Goal: Task Accomplishment & Management: Use online tool/utility

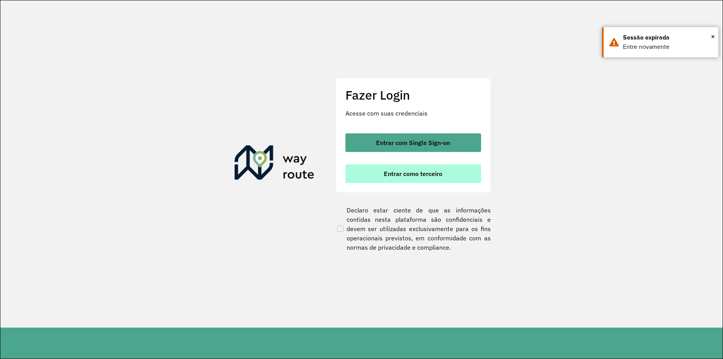
click at [441, 174] on span "Entrar como terceiro" at bounding box center [413, 173] width 59 height 6
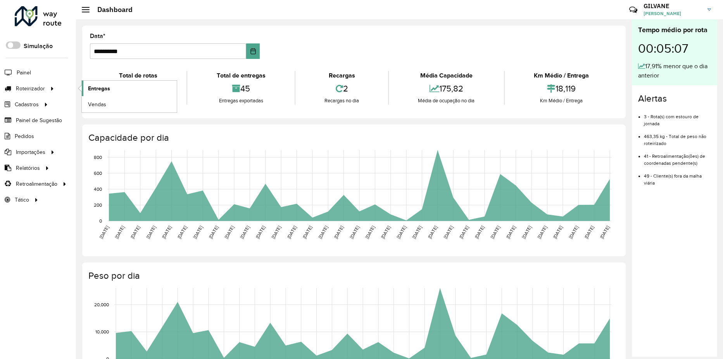
click at [112, 86] on link "Entregas" at bounding box center [129, 88] width 95 height 15
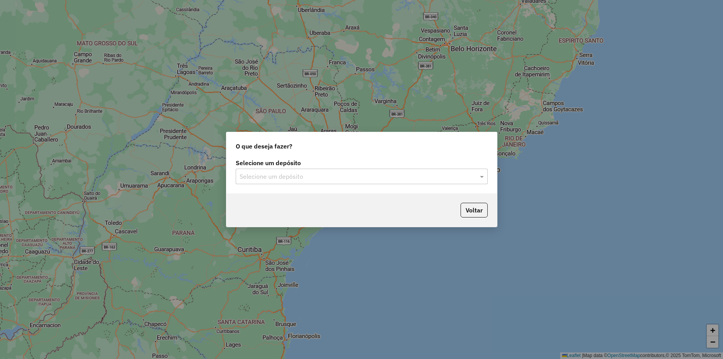
click at [388, 175] on input "text" at bounding box center [353, 176] width 229 height 9
click at [340, 201] on div "HBR ARARI" at bounding box center [361, 198] width 251 height 13
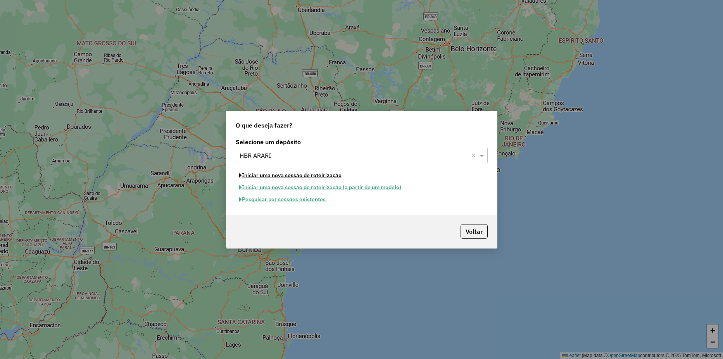
click at [267, 174] on button "Iniciar uma nova sessão de roteirização" at bounding box center [290, 175] width 109 height 12
select select "*"
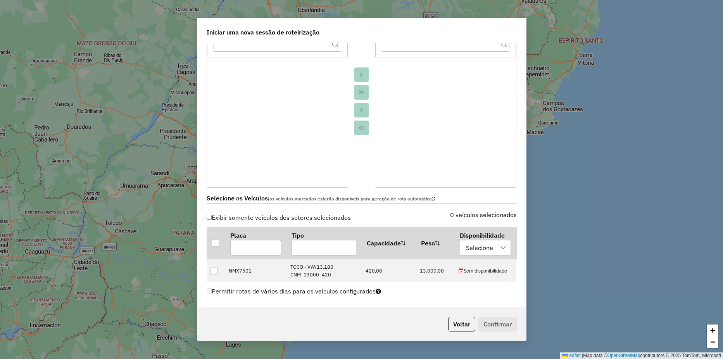
scroll to position [232, 0]
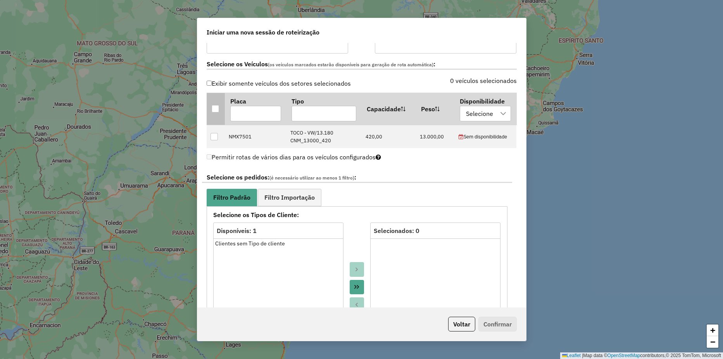
click at [211, 114] on th at bounding box center [216, 109] width 18 height 32
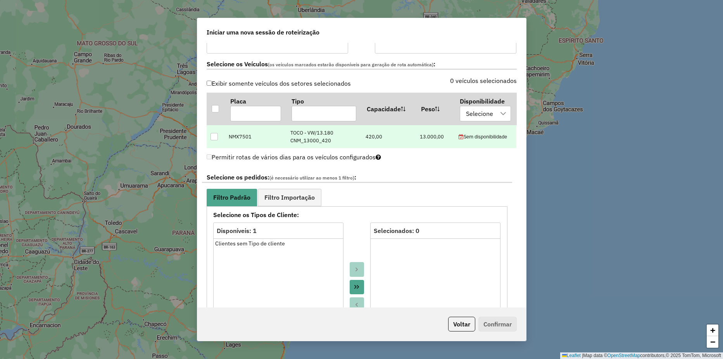
click at [216, 133] on div at bounding box center [213, 136] width 7 height 7
click at [304, 192] on link "Filtro Importação" at bounding box center [290, 197] width 64 height 17
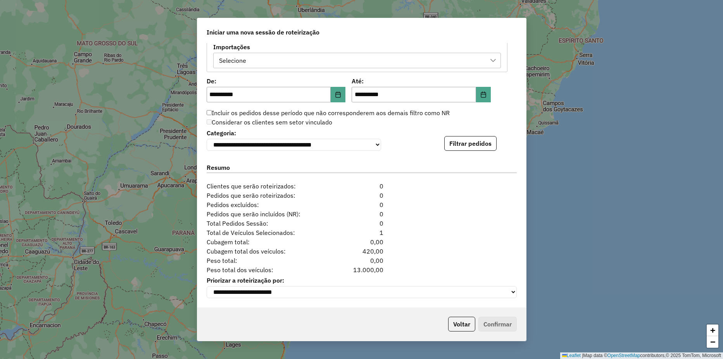
scroll to position [355, 0]
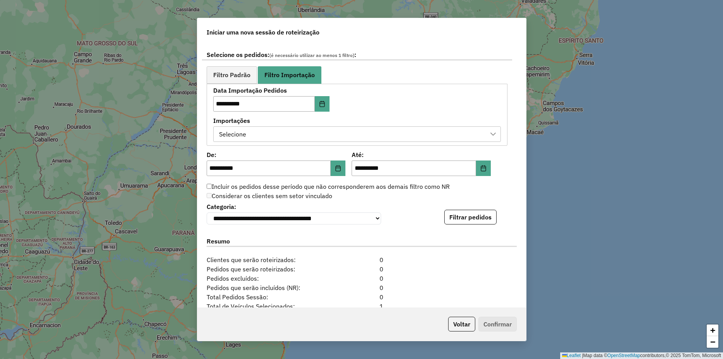
click at [346, 136] on div "Selecione" at bounding box center [351, 134] width 269 height 15
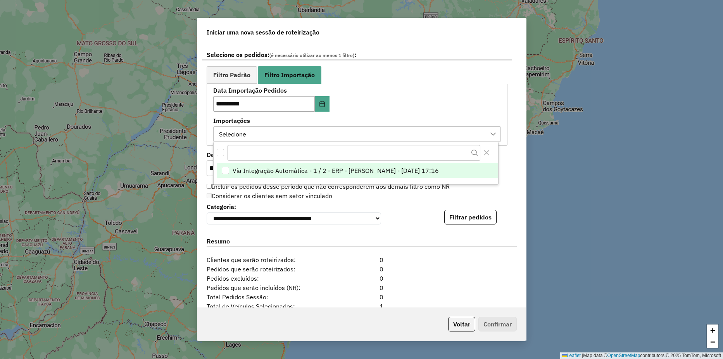
click at [239, 166] on span "Via Integração Automática - 1 / 2 - ERP - Eduarda - 14/08/2025 17:16" at bounding box center [335, 170] width 206 height 9
click at [510, 172] on div "**********" at bounding box center [361, 175] width 329 height 264
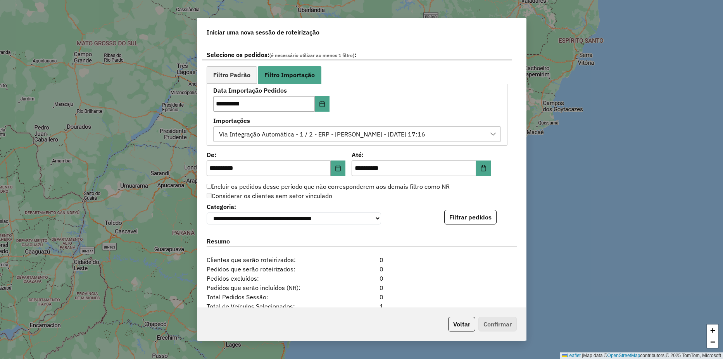
scroll to position [394, 0]
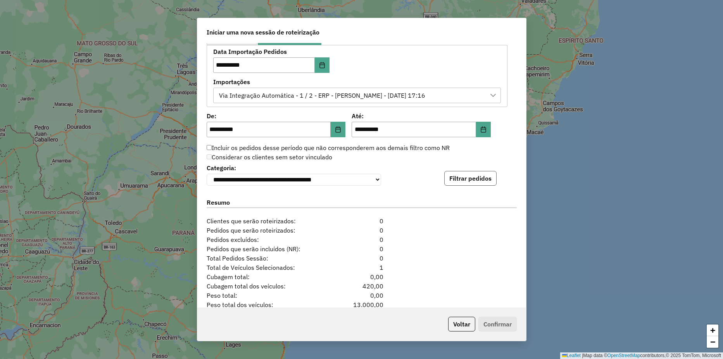
click at [448, 178] on button "Filtrar pedidos" at bounding box center [470, 178] width 52 height 15
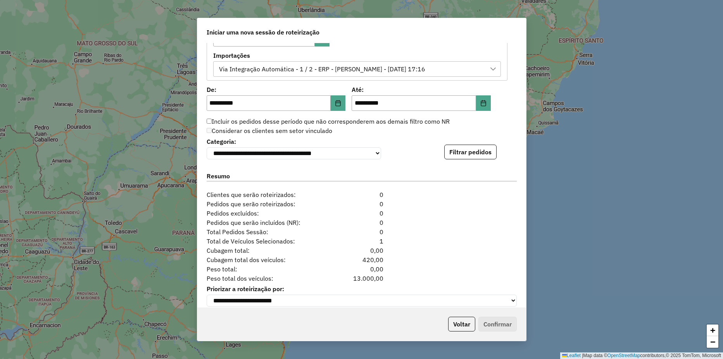
scroll to position [432, 0]
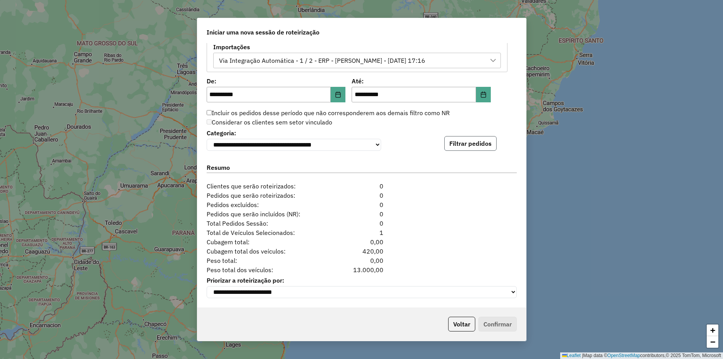
click at [464, 136] on button "Filtrar pedidos" at bounding box center [470, 143] width 52 height 15
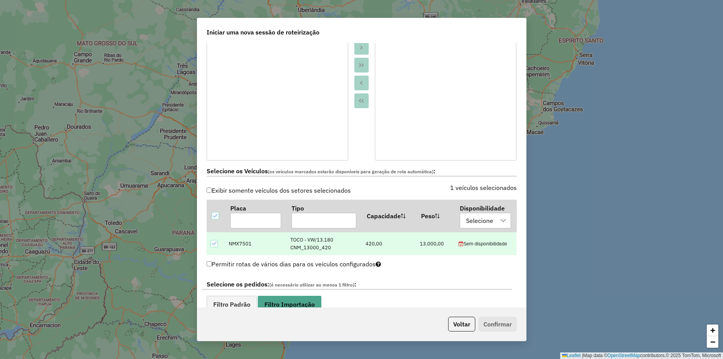
scroll to position [310, 0]
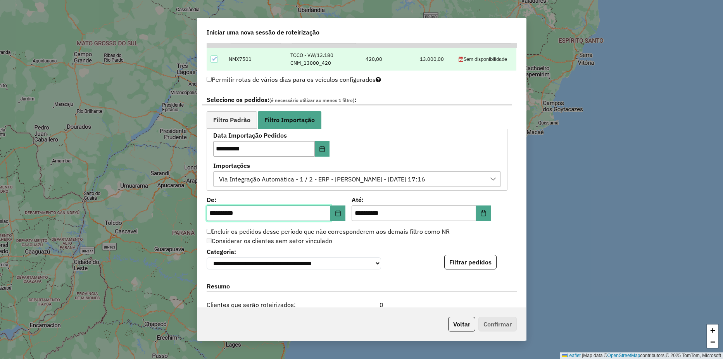
click at [284, 209] on input "**********" at bounding box center [269, 212] width 124 height 15
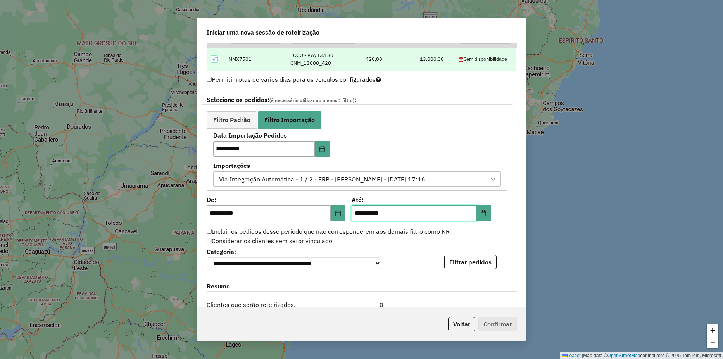
click at [360, 214] on input "**********" at bounding box center [413, 212] width 124 height 15
type input "**********"
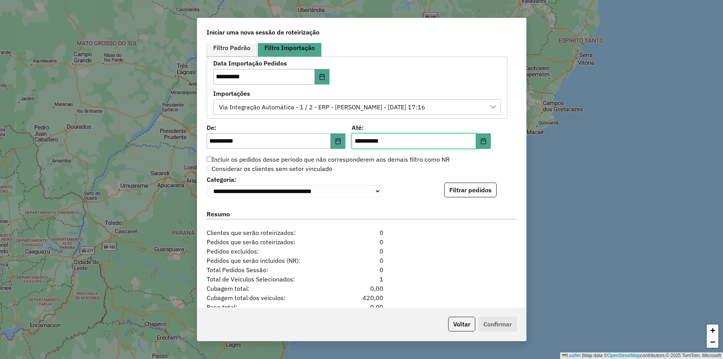
scroll to position [432, 0]
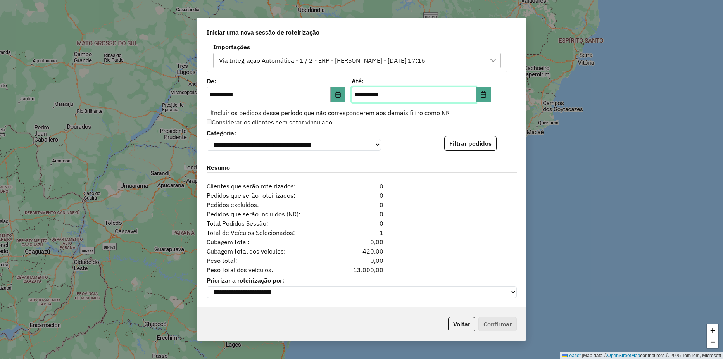
type input "**********"
click at [411, 141] on div "**********" at bounding box center [362, 139] width 310 height 24
click at [468, 144] on button "Filtrar pedidos" at bounding box center [470, 143] width 52 height 15
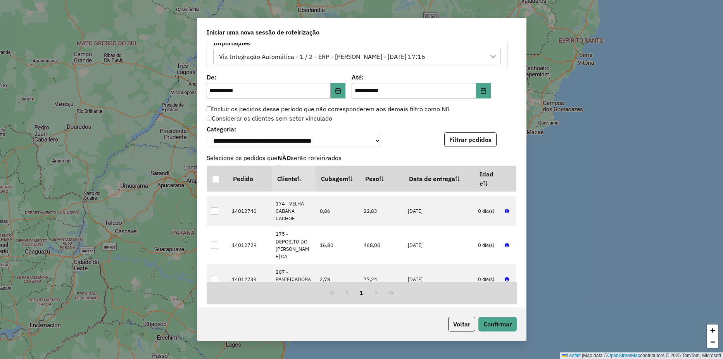
scroll to position [0, 0]
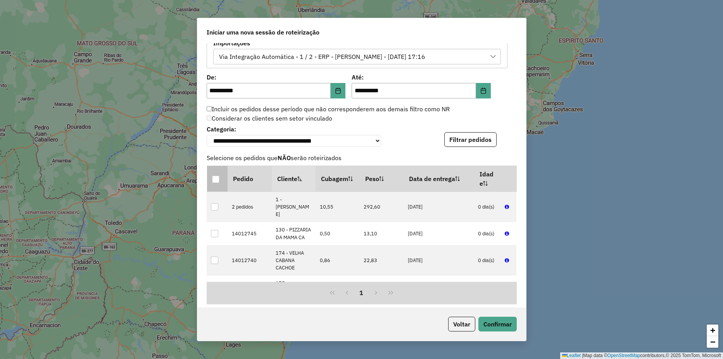
click at [220, 180] on div at bounding box center [216, 180] width 8 height 8
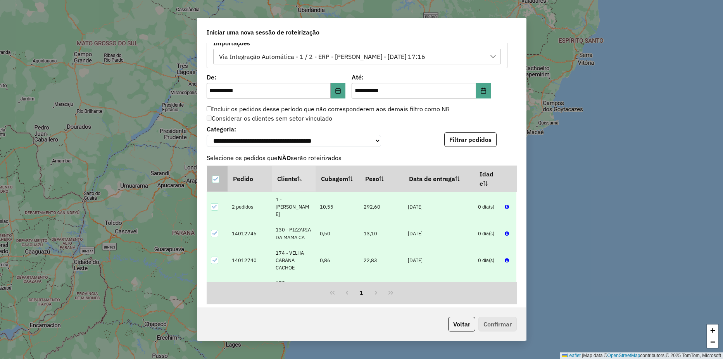
click at [215, 177] on div at bounding box center [215, 179] width 7 height 7
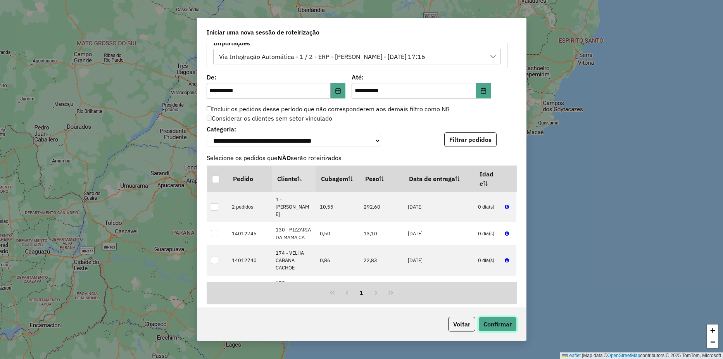
click at [498, 321] on button "Confirmar" at bounding box center [497, 324] width 38 height 15
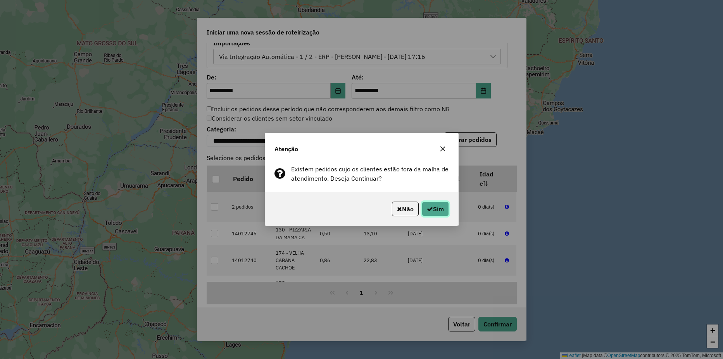
click at [441, 208] on button "Sim" at bounding box center [435, 208] width 27 height 15
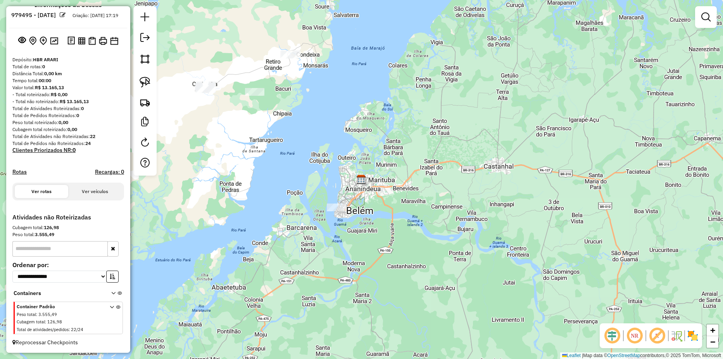
scroll to position [22, 0]
click at [110, 306] on icon at bounding box center [112, 319] width 4 height 29
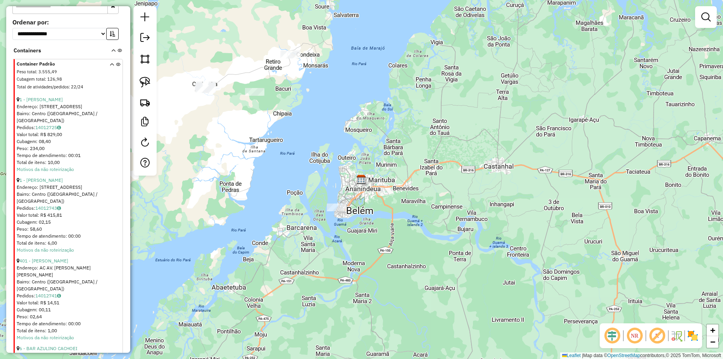
scroll to position [255, 0]
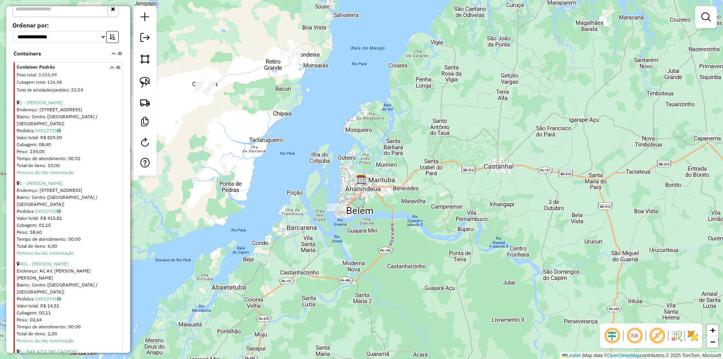
click at [110, 74] on icon at bounding box center [112, 79] width 4 height 29
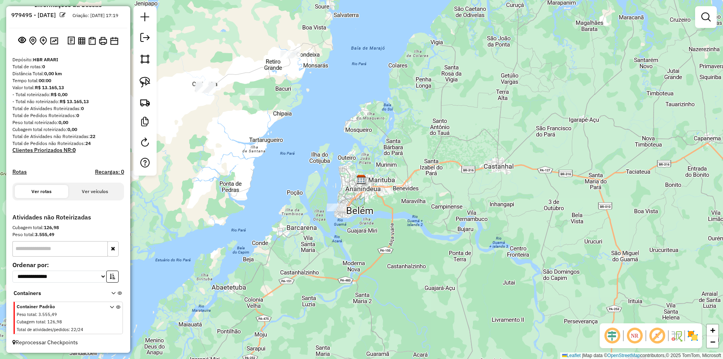
scroll to position [22, 0]
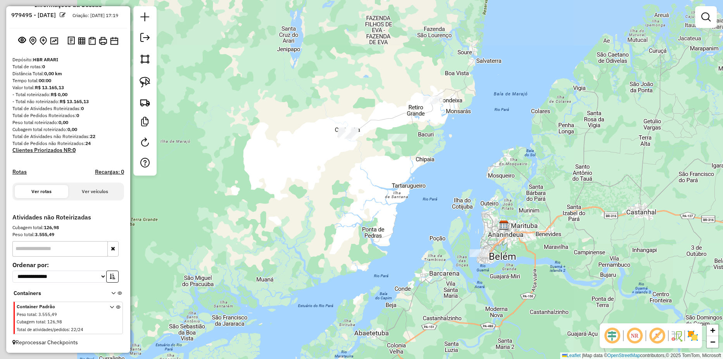
drag, startPoint x: 289, startPoint y: 155, endPoint x: 330, endPoint y: 189, distance: 52.9
click at [327, 183] on div "Janela de atendimento Grade de atendimento Capacidade Transportadoras Veículos …" at bounding box center [361, 179] width 723 height 359
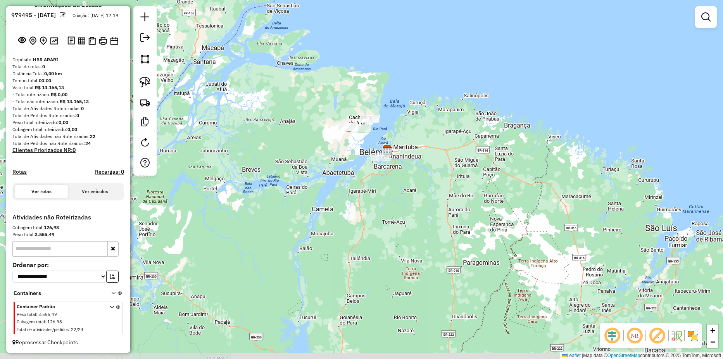
drag, startPoint x: 299, startPoint y: 177, endPoint x: 306, endPoint y: 145, distance: 32.5
click at [306, 145] on div "Janela de atendimento Grade de atendimento Capacidade Transportadoras Veículos …" at bounding box center [361, 179] width 723 height 359
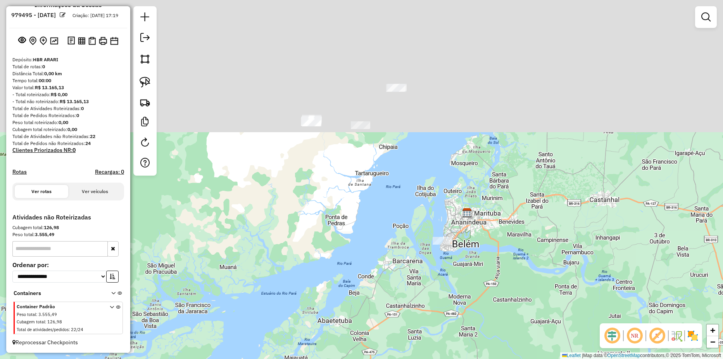
drag, startPoint x: 362, startPoint y: 109, endPoint x: 308, endPoint y: 289, distance: 187.7
click at [308, 289] on div "Janela de atendimento Grade de atendimento Capacidade Transportadoras Veículos …" at bounding box center [361, 179] width 723 height 359
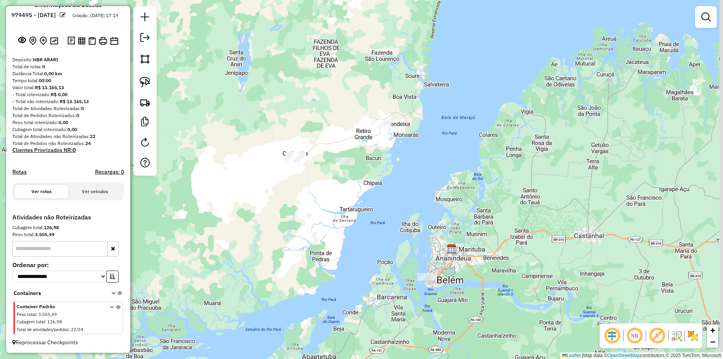
drag, startPoint x: 315, startPoint y: 213, endPoint x: 297, endPoint y: 242, distance: 33.9
click at [297, 242] on div "Janela de atendimento Grade de atendimento Capacidade Transportadoras Veículos …" at bounding box center [361, 179] width 723 height 359
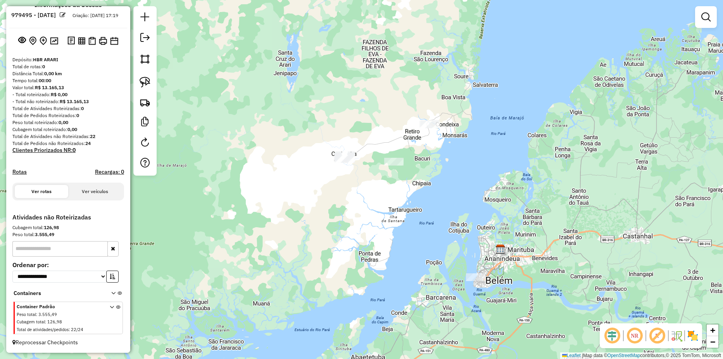
drag, startPoint x: 425, startPoint y: 149, endPoint x: 417, endPoint y: 172, distance: 24.8
click at [417, 172] on div "Janela de atendimento Grade de atendimento Capacidade Transportadoras Veículos …" at bounding box center [361, 179] width 723 height 359
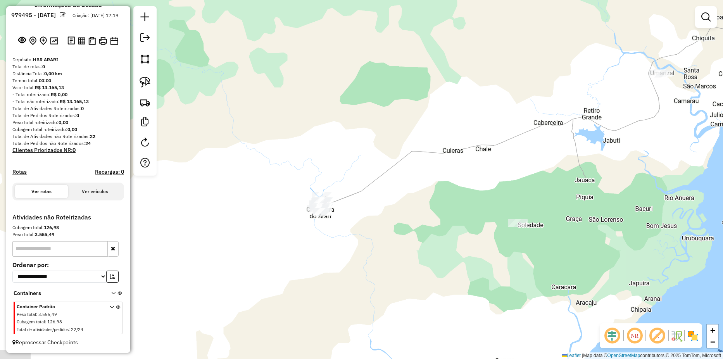
drag, startPoint x: 488, startPoint y: 103, endPoint x: 569, endPoint y: 144, distance: 90.8
click at [569, 144] on div "Janela de atendimento Grade de atendimento Capacidade Transportadoras Veículos …" at bounding box center [361, 179] width 723 height 359
drag, startPoint x: 336, startPoint y: 179, endPoint x: 397, endPoint y: 143, distance: 71.6
click at [397, 143] on div "Janela de atendimento Grade de atendimento Capacidade Transportadoras Veículos …" at bounding box center [361, 179] width 723 height 359
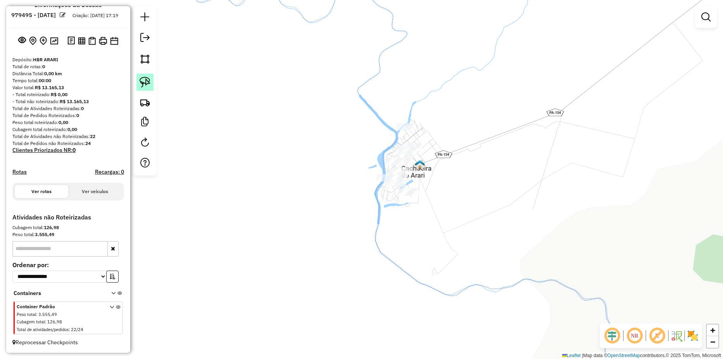
click at [140, 83] on img at bounding box center [144, 82] width 11 height 11
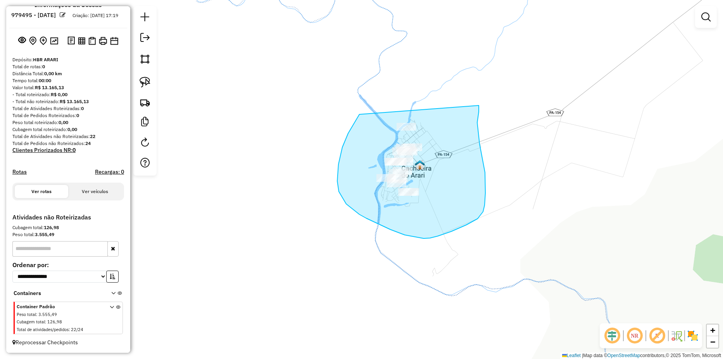
drag, startPoint x: 355, startPoint y: 122, endPoint x: 479, endPoint y: 105, distance: 125.2
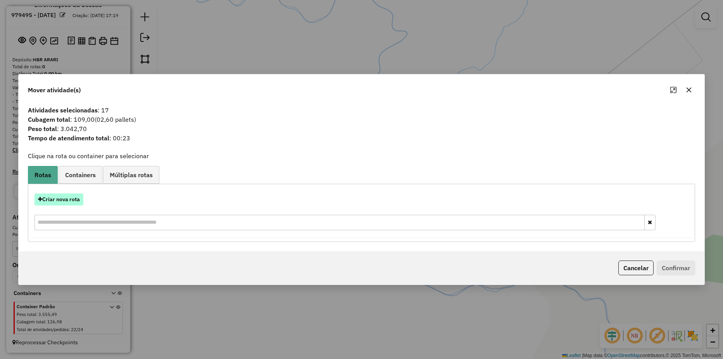
click at [64, 196] on button "Criar nova rota" at bounding box center [58, 199] width 49 height 12
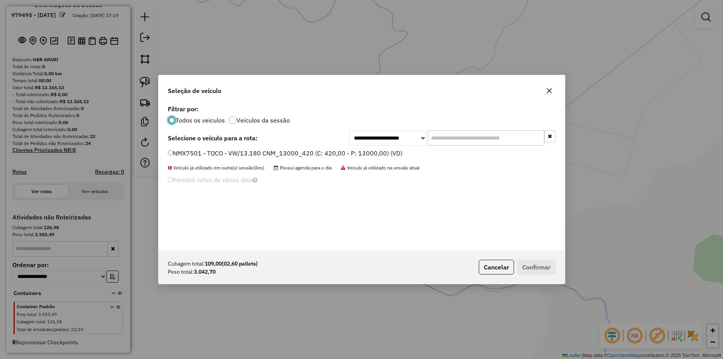
scroll to position [4, 2]
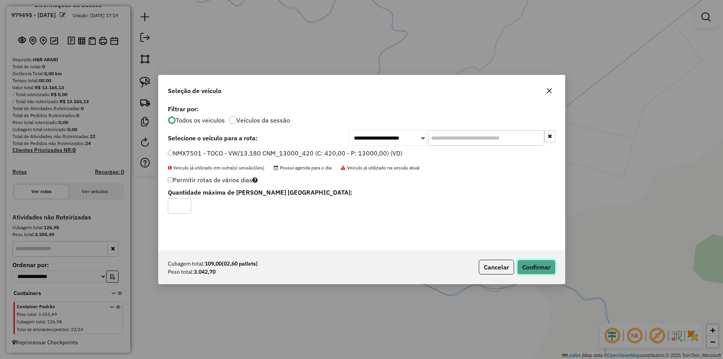
click at [525, 267] on button "Confirmar" at bounding box center [536, 267] width 38 height 15
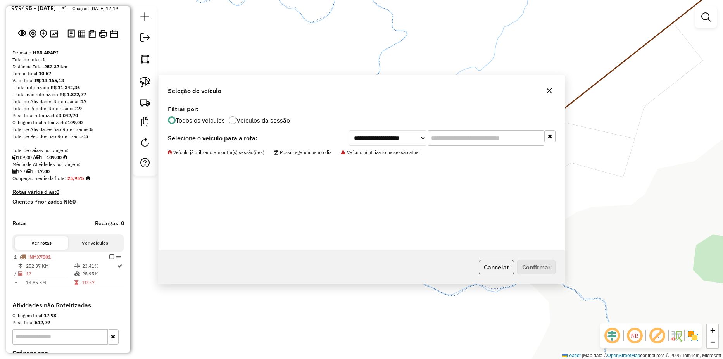
scroll to position [117, 0]
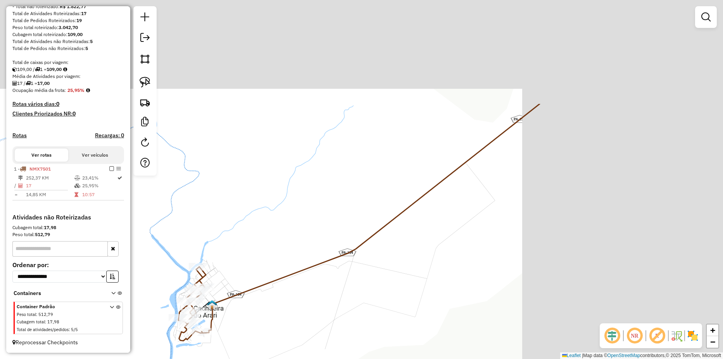
drag, startPoint x: 357, startPoint y: 268, endPoint x: 234, endPoint y: 315, distance: 131.6
click at [235, 315] on div "Janela de atendimento Grade de atendimento Capacidade Transportadoras Veículos …" at bounding box center [361, 179] width 723 height 359
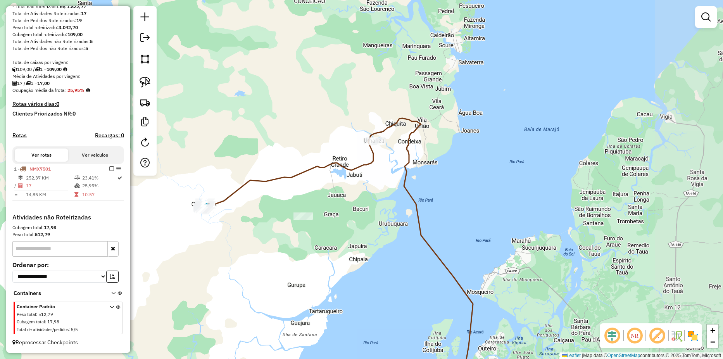
drag, startPoint x: 398, startPoint y: 196, endPoint x: 399, endPoint y: 145, distance: 51.2
click at [395, 152] on div "Janela de atendimento Grade de atendimento Capacidade Transportadoras Veículos …" at bounding box center [361, 179] width 723 height 359
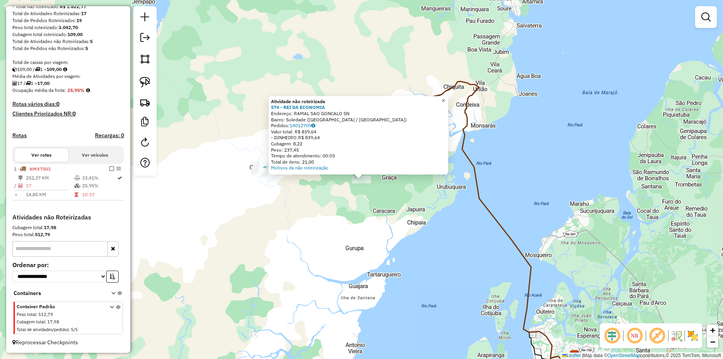
click at [445, 99] on span "×" at bounding box center [442, 100] width 3 height 7
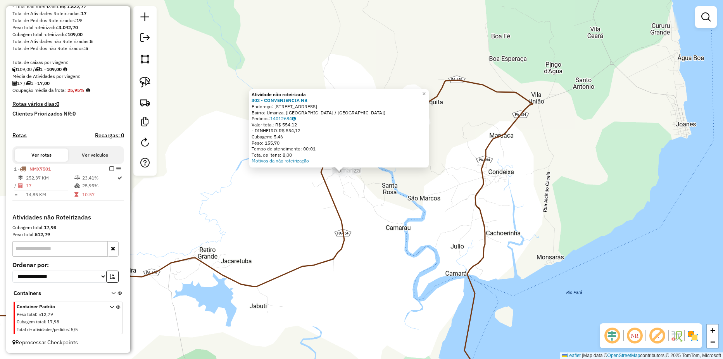
click at [368, 179] on div "Atividade não roteirizada 302 - CONVENIENCIA NB Endereço: RUA SAO SEBASTIAO 47 …" at bounding box center [361, 179] width 723 height 359
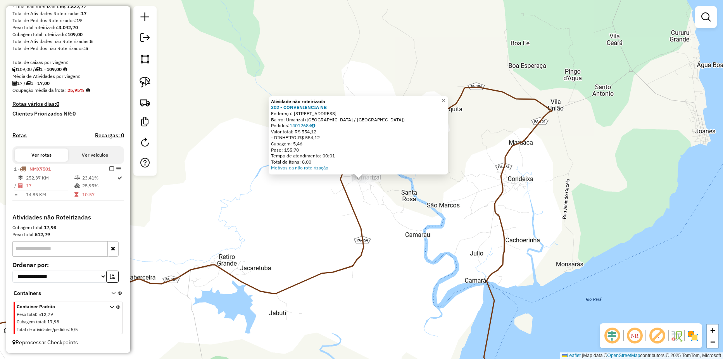
click at [378, 196] on div "Atividade não roteirizada 302 - CONVENIENCIA NB Endereço: RUA SAO SEBASTIAO 47 …" at bounding box center [361, 179] width 723 height 359
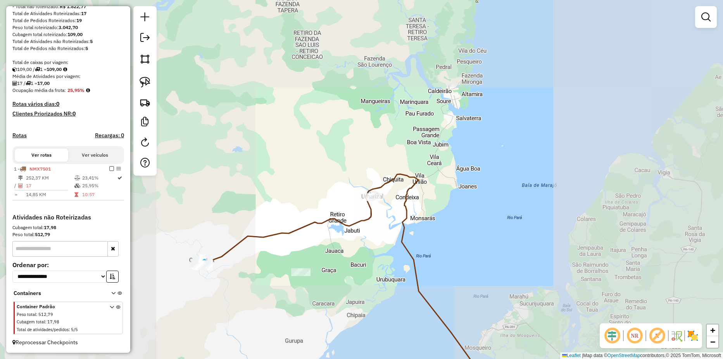
click at [385, 213] on div "Janela de atendimento Grade de atendimento Capacidade Transportadoras Veículos …" at bounding box center [361, 179] width 723 height 359
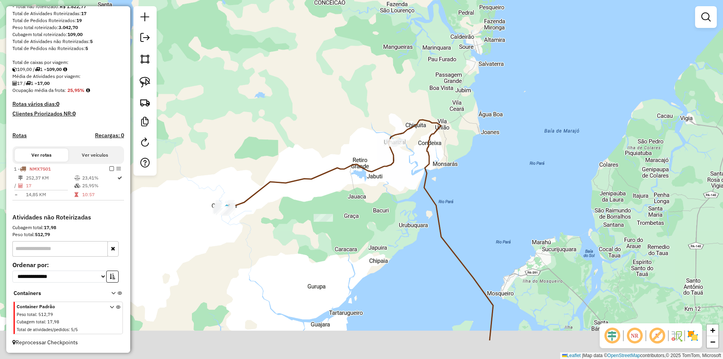
drag, startPoint x: 372, startPoint y: 102, endPoint x: 370, endPoint y: 86, distance: 15.2
click at [370, 86] on div "Janela de atendimento Grade de atendimento Capacidade Transportadoras Veículos …" at bounding box center [361, 179] width 723 height 359
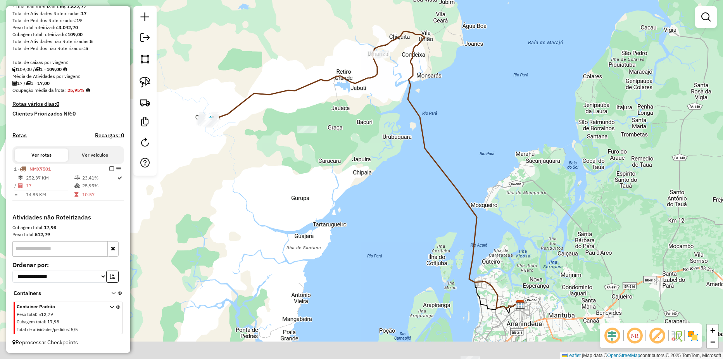
drag, startPoint x: 439, startPoint y: 254, endPoint x: 392, endPoint y: 164, distance: 101.7
click at [386, 172] on div "Janela de atendimento Grade de atendimento Capacidade Transportadoras Veículos …" at bounding box center [361, 179] width 723 height 359
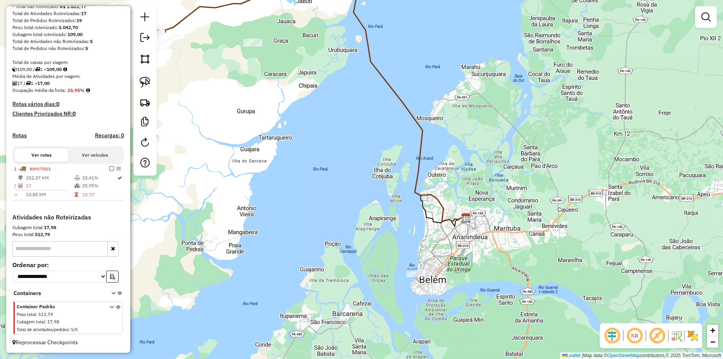
click at [418, 277] on div at bounding box center [415, 273] width 19 height 8
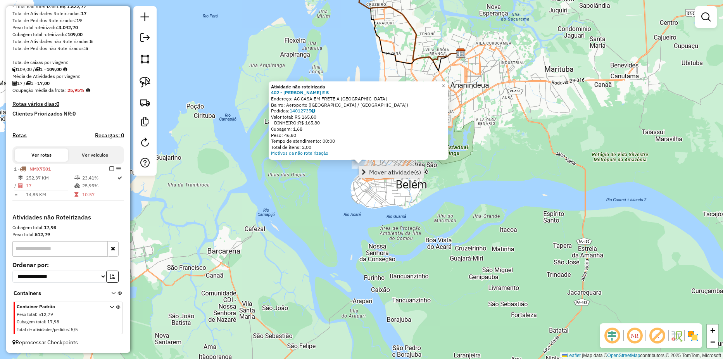
click at [374, 171] on span "Mover atividade(s)" at bounding box center [395, 172] width 52 height 6
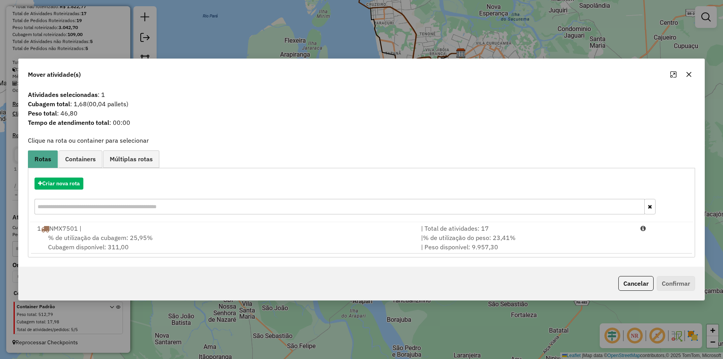
click at [91, 236] on span "% de utilização da cubagem: 25,95%" at bounding box center [100, 238] width 105 height 8
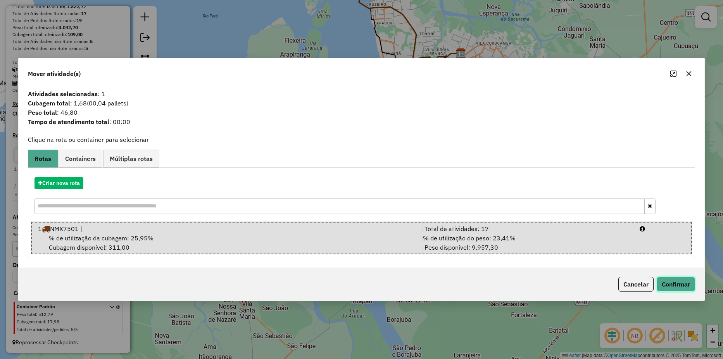
click at [676, 283] on button "Confirmar" at bounding box center [675, 284] width 38 height 15
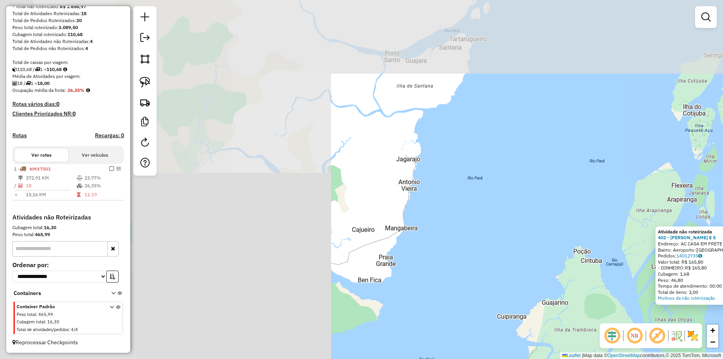
drag, startPoint x: 218, startPoint y: 176, endPoint x: 540, endPoint y: 270, distance: 335.0
click at [619, 325] on hb-router-mapa "**********" at bounding box center [361, 179] width 723 height 359
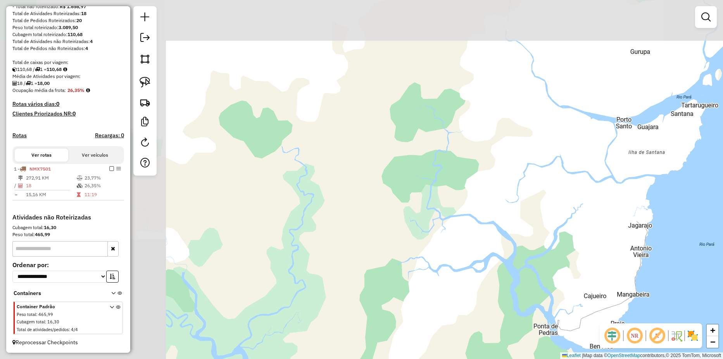
drag, startPoint x: 248, startPoint y: 147, endPoint x: 523, endPoint y: 222, distance: 285.5
click at [522, 222] on div "Atividade não roteirizada 402 - SIDINEY DA SILVA E S Endereço: AC CASA EM FRETE…" at bounding box center [361, 179] width 723 height 359
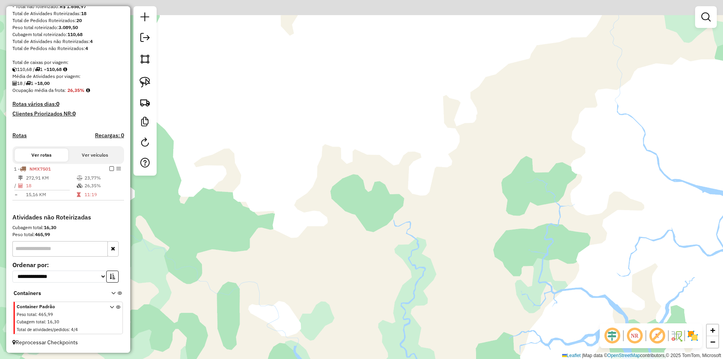
drag, startPoint x: 410, startPoint y: 204, endPoint x: 431, endPoint y: 240, distance: 41.9
click at [430, 239] on div "Atividade não roteirizada 402 - SIDINEY DA SILVA E S Endereço: AC CASA EM FRETE…" at bounding box center [361, 179] width 723 height 359
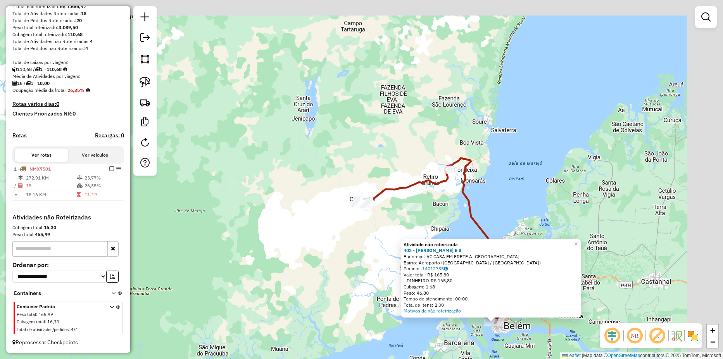
drag, startPoint x: 367, startPoint y: 194, endPoint x: 329, endPoint y: 209, distance: 41.6
click at [329, 209] on div "Atividade não roteirizada 402 - SIDINEY DA SILVA E S Endereço: AC CASA EM FRETE…" at bounding box center [361, 179] width 723 height 359
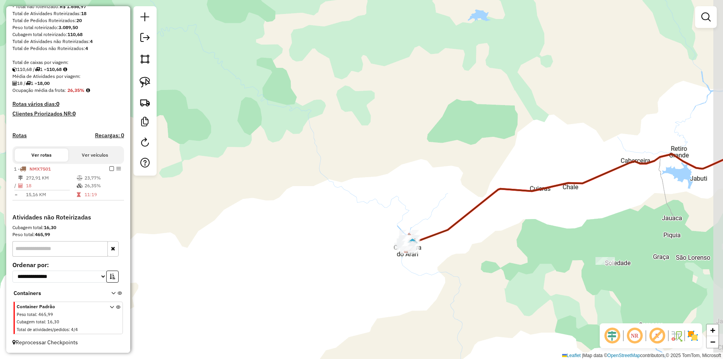
drag, startPoint x: 460, startPoint y: 211, endPoint x: 435, endPoint y: 248, distance: 44.2
click at [435, 248] on div "Atividade não roteirizada 402 - SIDINEY DA SILVA E S Endereço: AC CASA EM FRETE…" at bounding box center [361, 179] width 723 height 359
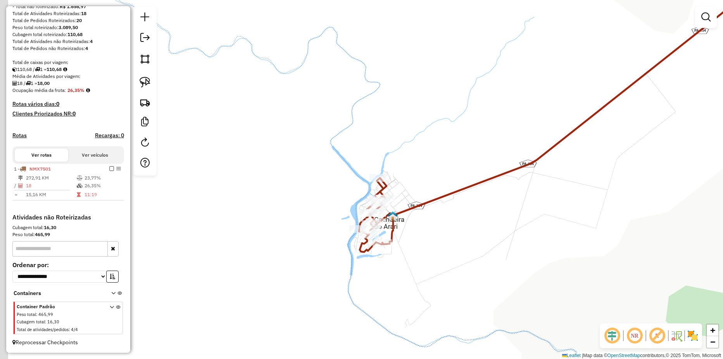
drag, startPoint x: 411, startPoint y: 267, endPoint x: 399, endPoint y: 244, distance: 26.3
click at [437, 246] on div "Atividade não roteirizada 402 - SIDINEY DA SILVA E S Endereço: AC CASA EM FRETE…" at bounding box center [361, 179] width 723 height 359
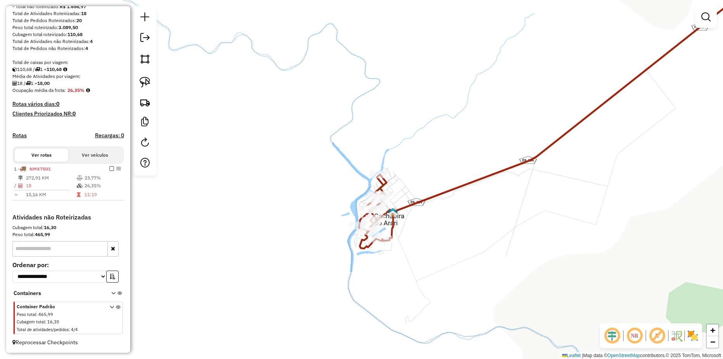
click at [110, 306] on icon at bounding box center [112, 319] width 4 height 29
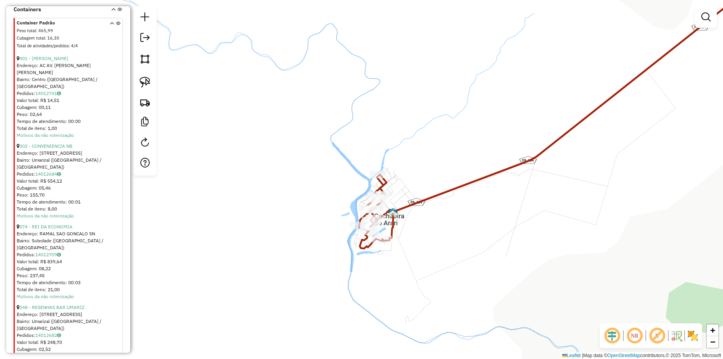
scroll to position [375, 0]
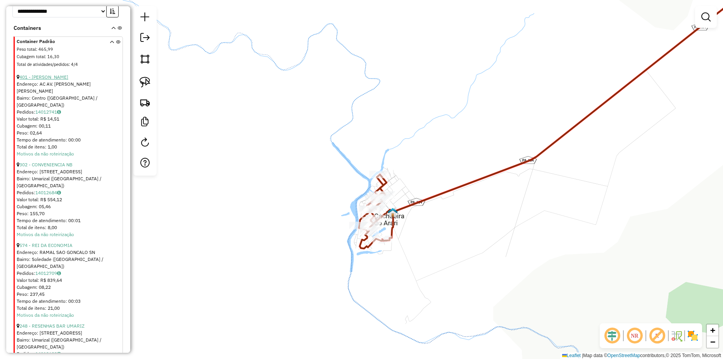
click at [44, 80] on link "401 - ALDECI GOMES MEIRELE" at bounding box center [43, 77] width 49 height 6
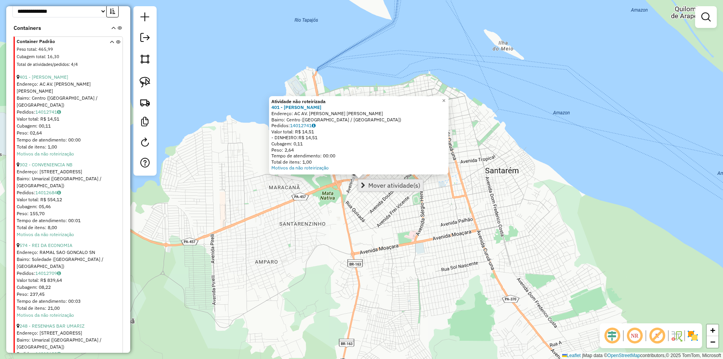
click at [377, 188] on span "Mover atividade(s)" at bounding box center [394, 185] width 52 height 6
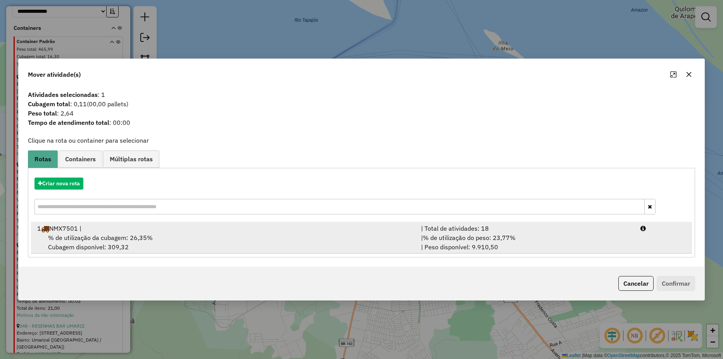
click at [269, 227] on div "1 NMX7501 |" at bounding box center [225, 228] width 384 height 9
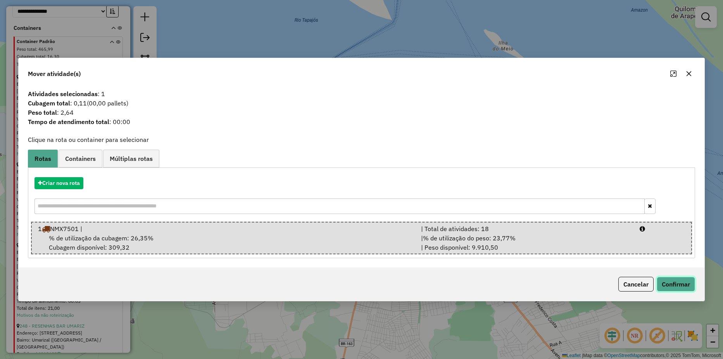
click at [675, 288] on button "Confirmar" at bounding box center [675, 284] width 38 height 15
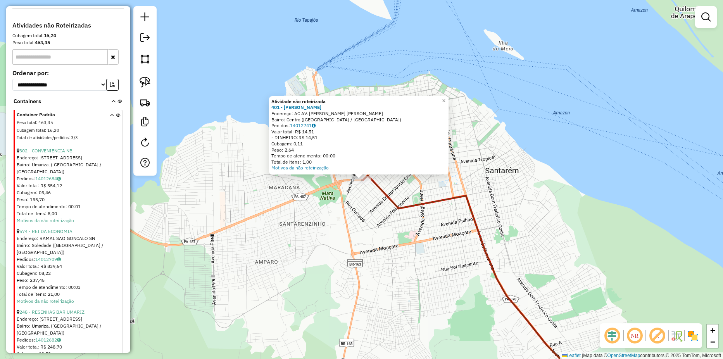
scroll to position [343, 0]
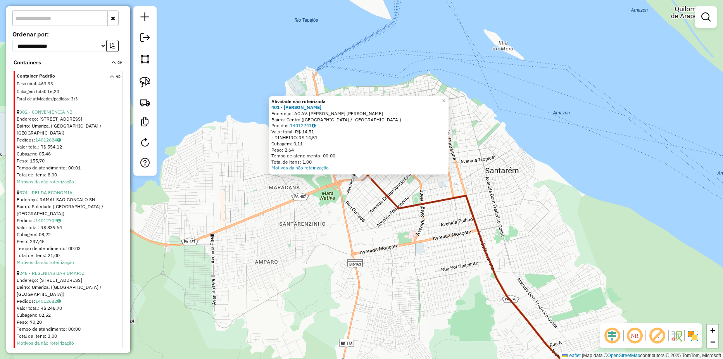
click at [110, 86] on icon at bounding box center [112, 88] width 4 height 29
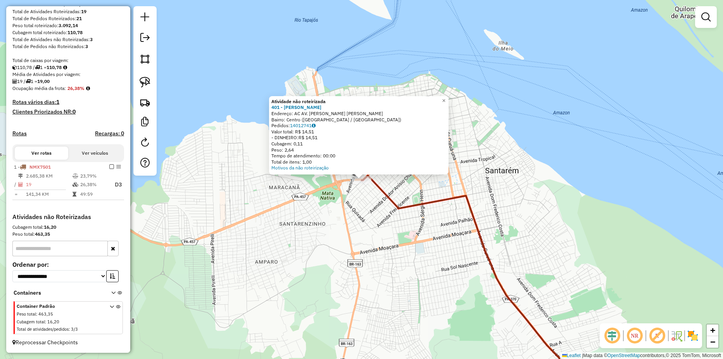
scroll to position [119, 0]
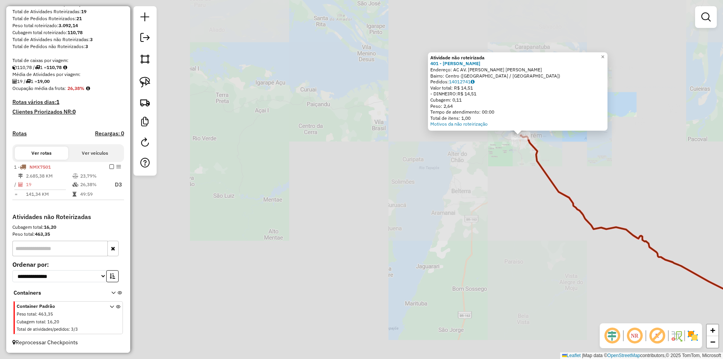
drag, startPoint x: 269, startPoint y: 264, endPoint x: 495, endPoint y: 167, distance: 245.3
click at [495, 167] on div "Atividade não roteirizada 401 - ALDECI GOMES MEIRELE Endereço: AC AV. JOAO RODR…" at bounding box center [361, 179] width 723 height 359
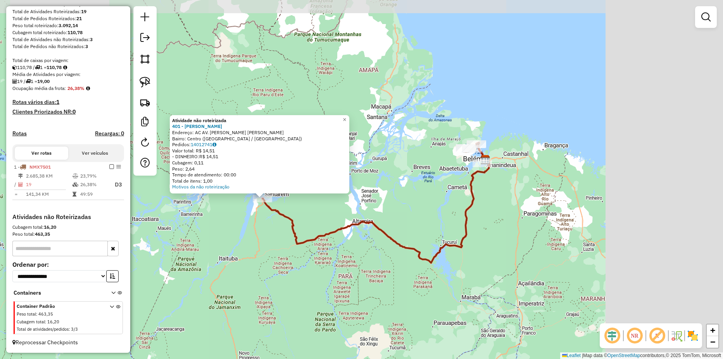
drag, startPoint x: 591, startPoint y: 169, endPoint x: 429, endPoint y: 174, distance: 162.0
click at [429, 174] on div "Atividade não roteirizada 401 - ALDECI GOMES MEIRELE Endereço: AC AV. JOAO RODR…" at bounding box center [361, 179] width 723 height 359
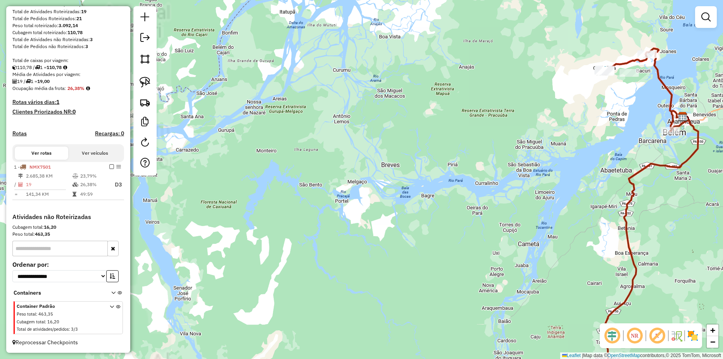
scroll to position [0, 0]
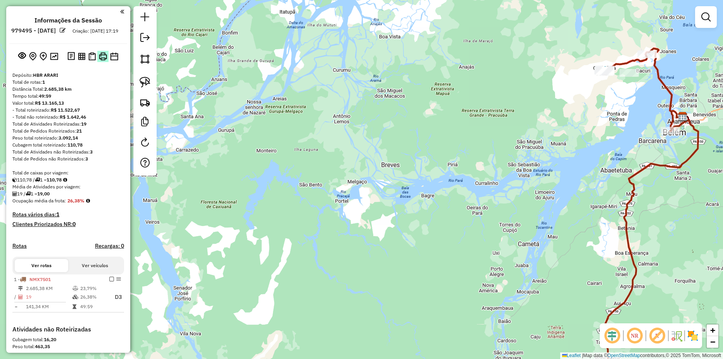
click at [102, 60] on img at bounding box center [103, 56] width 8 height 8
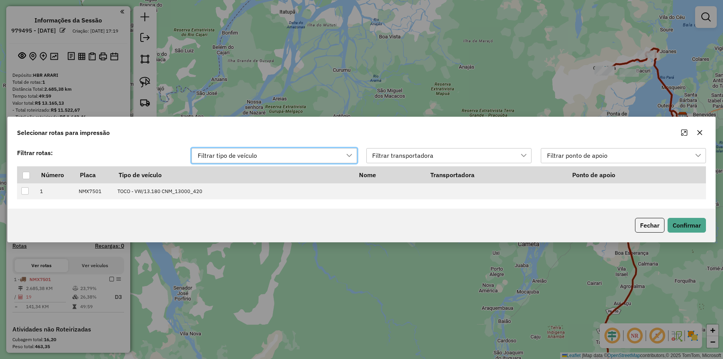
scroll to position [6, 35]
click at [24, 178] on div at bounding box center [25, 175] width 7 height 7
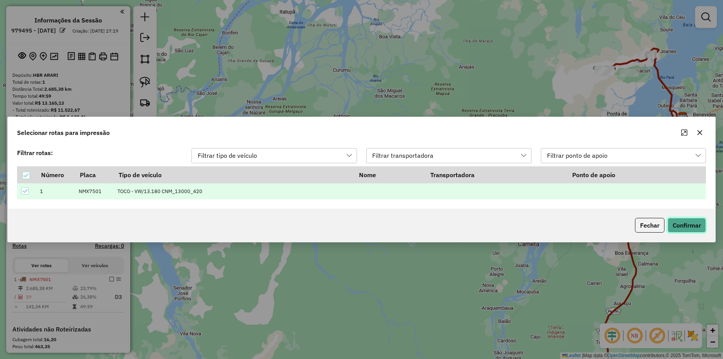
click at [688, 224] on button "Confirmar" at bounding box center [686, 225] width 38 height 15
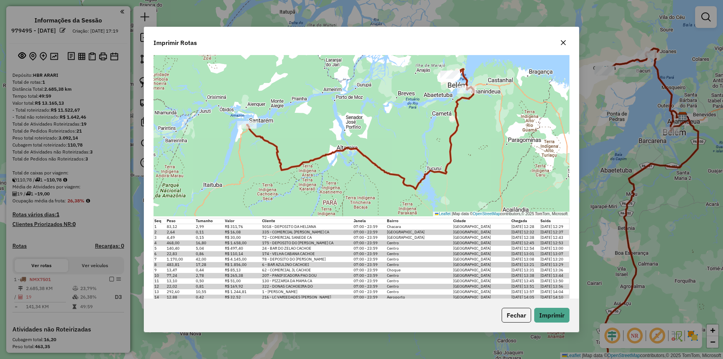
scroll to position [76, 0]
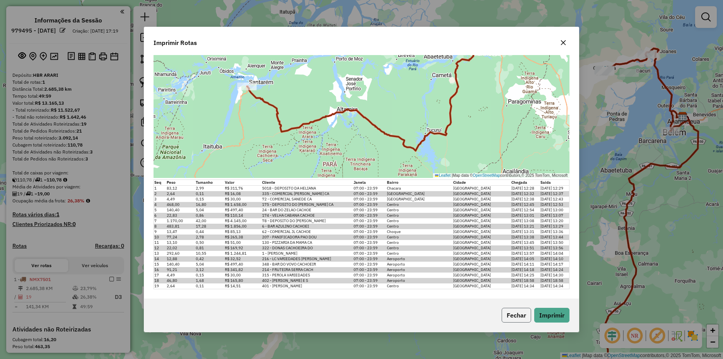
click at [514, 317] on button "Fechar" at bounding box center [515, 315] width 29 height 15
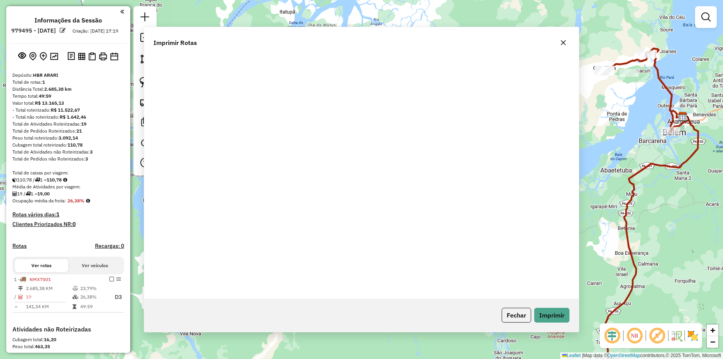
scroll to position [0, 0]
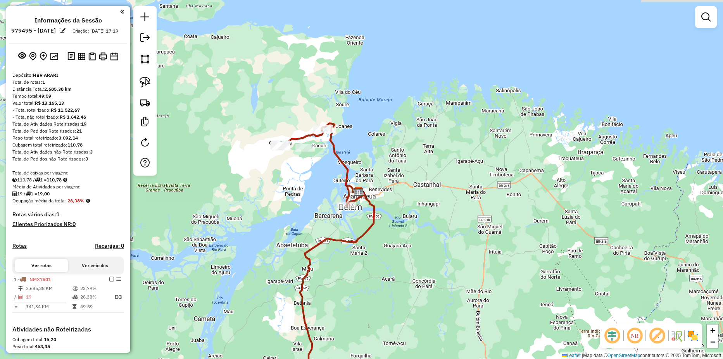
drag, startPoint x: 585, startPoint y: 124, endPoint x: 263, endPoint y: 198, distance: 329.5
click at [263, 198] on div "Atividade não roteirizada 401 - ALDECI GOMES MEIRELE Endereço: AC AV. JOAO RODR…" at bounding box center [361, 179] width 723 height 359
click at [99, 60] on img at bounding box center [103, 56] width 8 height 8
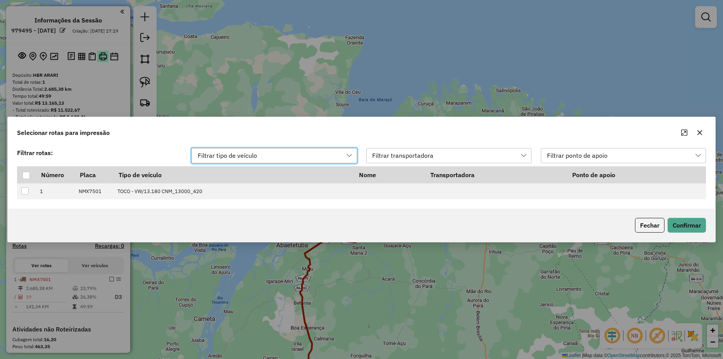
scroll to position [6, 35]
click at [24, 172] on div at bounding box center [25, 175] width 7 height 7
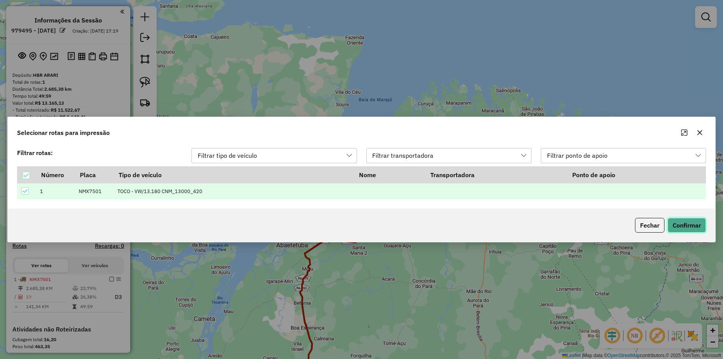
click at [677, 228] on button "Confirmar" at bounding box center [686, 225] width 38 height 15
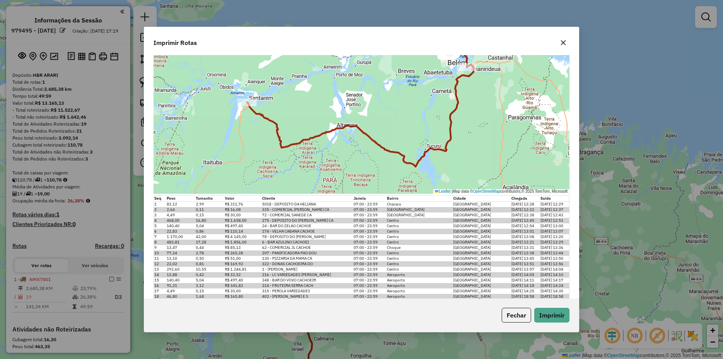
scroll to position [76, 0]
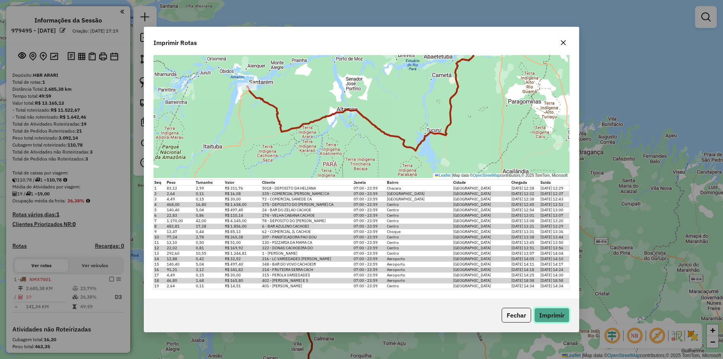
click at [548, 310] on button "Imprimir" at bounding box center [551, 315] width 35 height 15
click at [516, 309] on button "Fechar" at bounding box center [515, 315] width 29 height 15
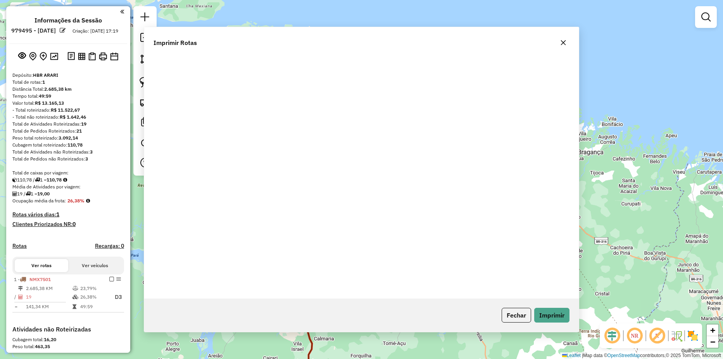
scroll to position [0, 0]
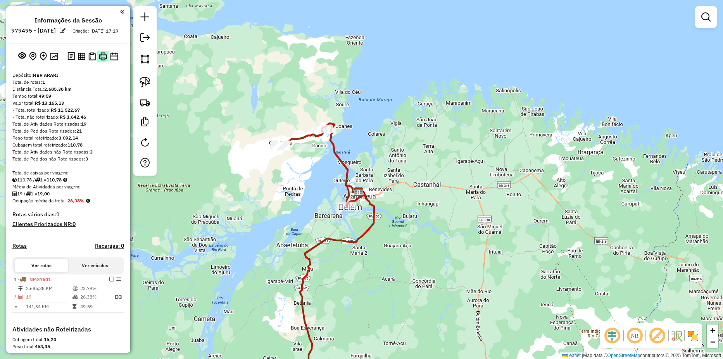
click at [99, 60] on img at bounding box center [103, 56] width 8 height 8
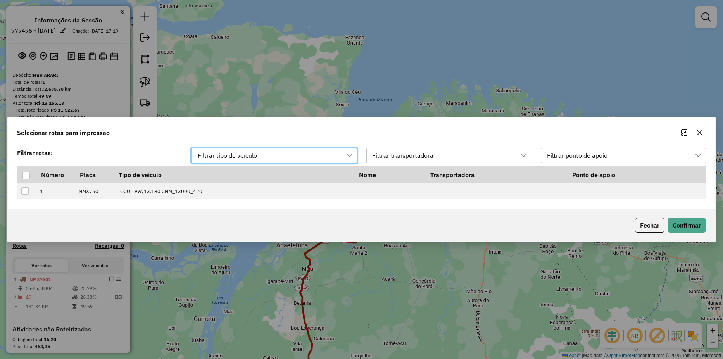
scroll to position [6, 35]
click at [26, 176] on div at bounding box center [25, 175] width 7 height 7
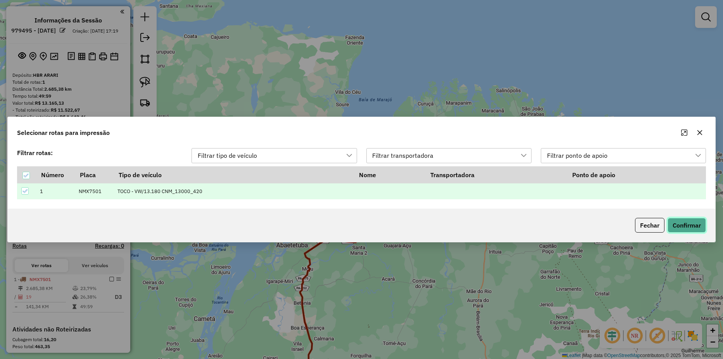
click at [684, 229] on button "Confirmar" at bounding box center [686, 225] width 38 height 15
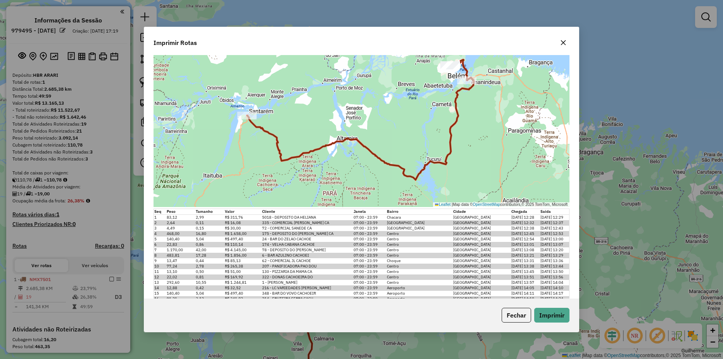
scroll to position [76, 0]
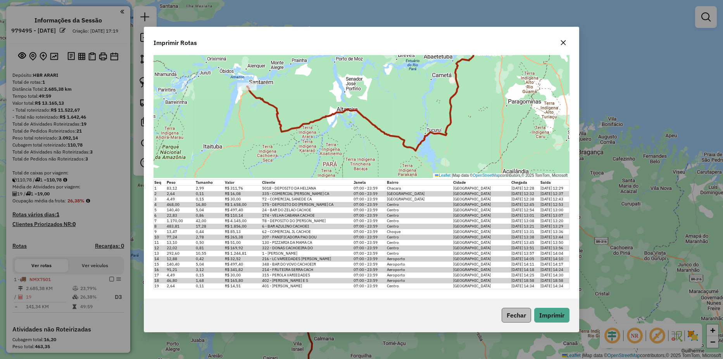
click at [522, 312] on button "Fechar" at bounding box center [515, 315] width 29 height 15
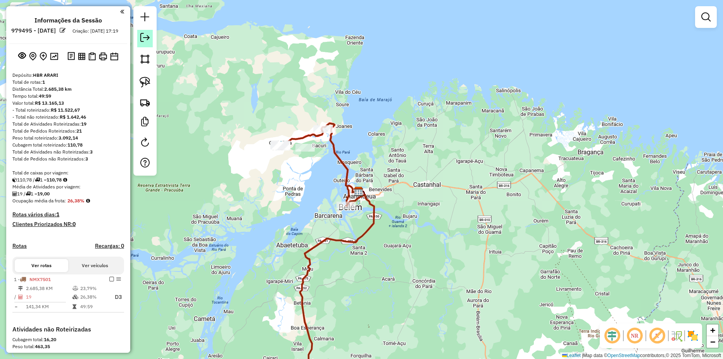
click at [145, 46] on link at bounding box center [144, 38] width 15 height 17
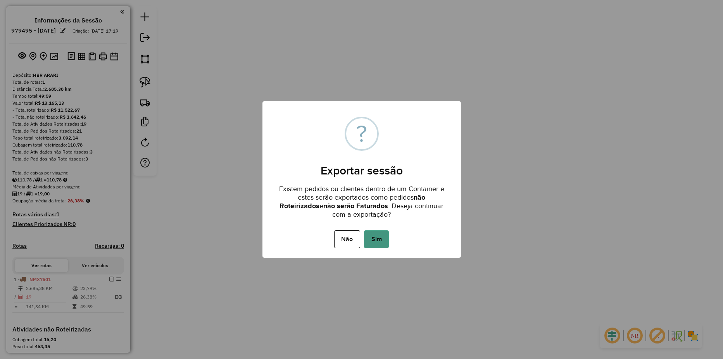
click at [383, 238] on button "Sim" at bounding box center [376, 239] width 25 height 18
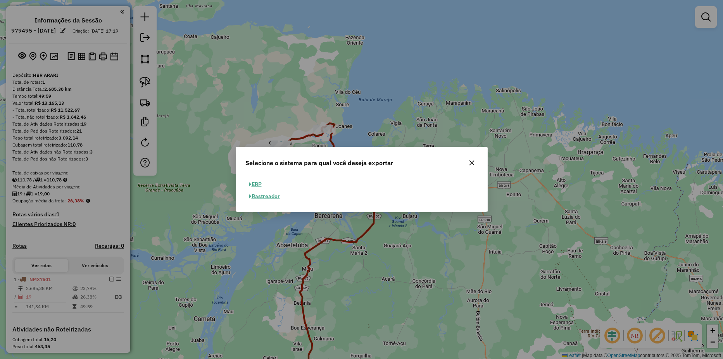
click at [256, 186] on button "ERP" at bounding box center [255, 184] width 20 height 12
select select "**"
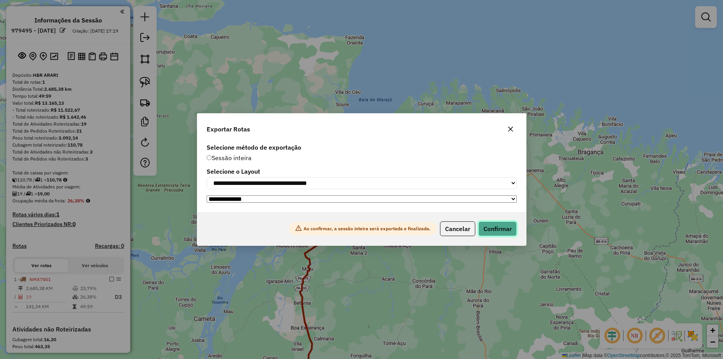
click at [506, 234] on button "Confirmar" at bounding box center [497, 228] width 38 height 15
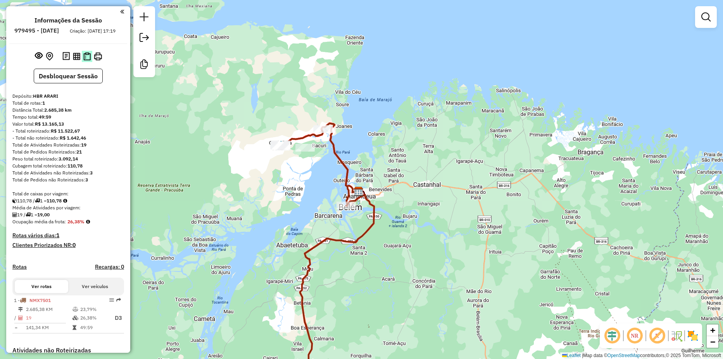
click at [87, 60] on img at bounding box center [86, 56] width 7 height 8
